Goal: Task Accomplishment & Management: Manage account settings

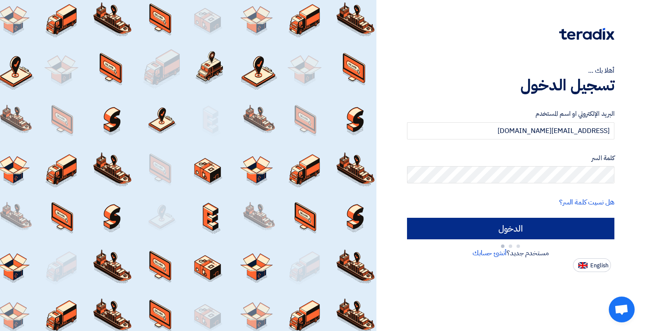
click at [475, 230] on input "الدخول" at bounding box center [510, 229] width 207 height 22
type input "Sign in"
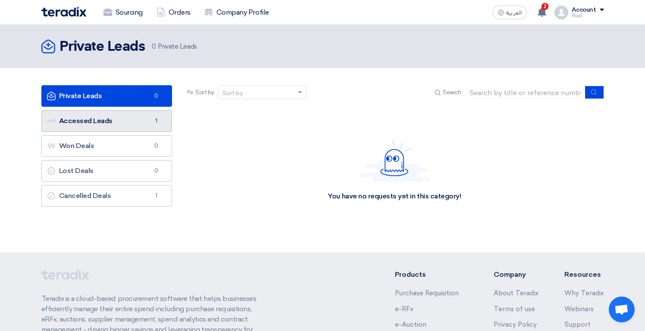
click at [116, 122] on link "Accessed Leads Accessed Leads 1" at bounding box center [106, 121] width 131 height 22
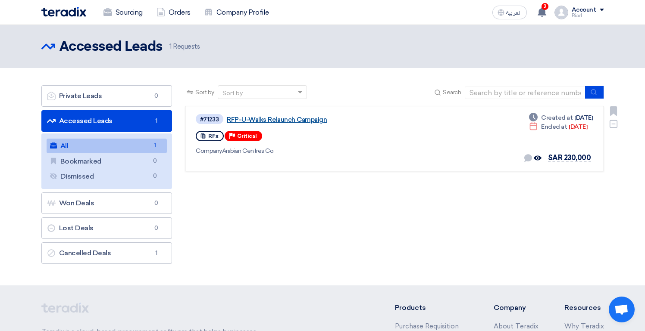
click at [304, 118] on link "RFP-U-Walks Relaunch Campaign" at bounding box center [334, 120] width 215 height 8
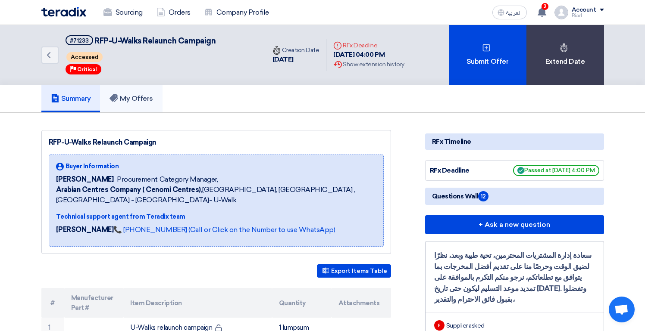
click at [133, 105] on link "My Offers" at bounding box center [131, 99] width 62 height 28
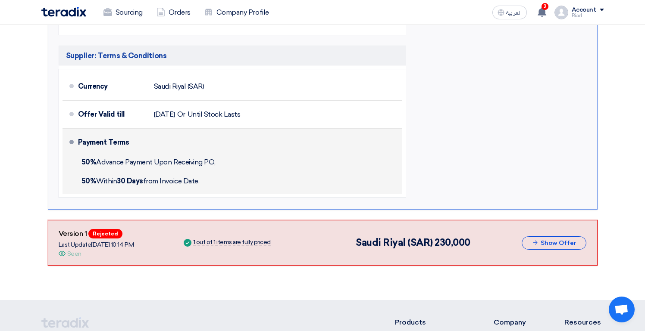
scroll to position [624, 0]
